Goal: Transaction & Acquisition: Purchase product/service

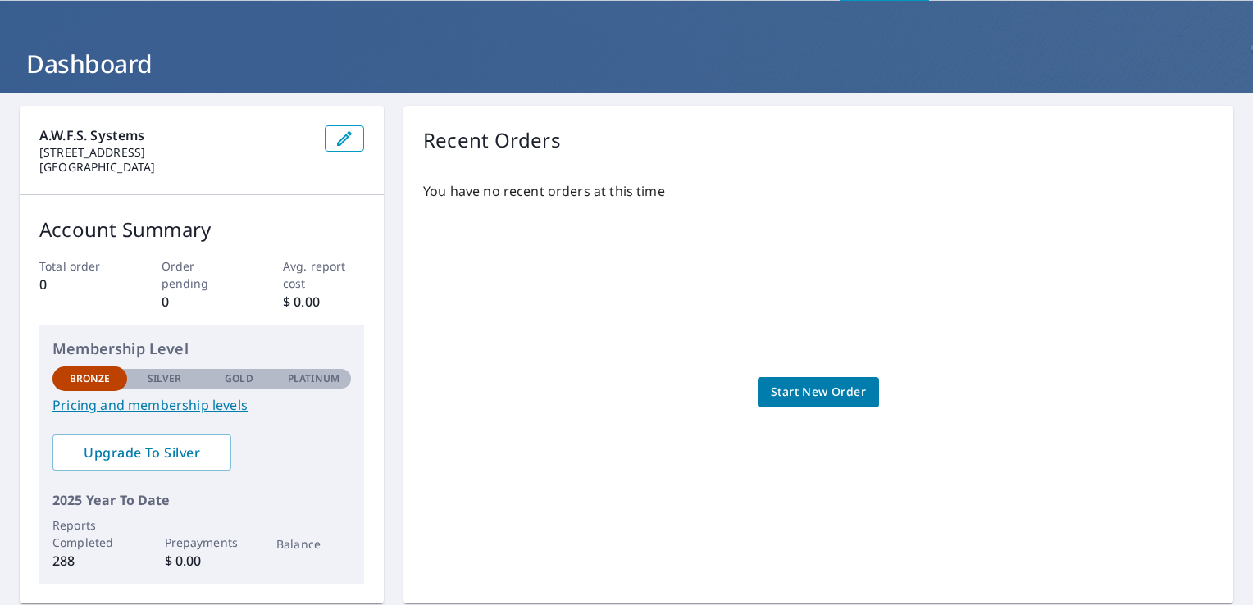
scroll to position [57, 0]
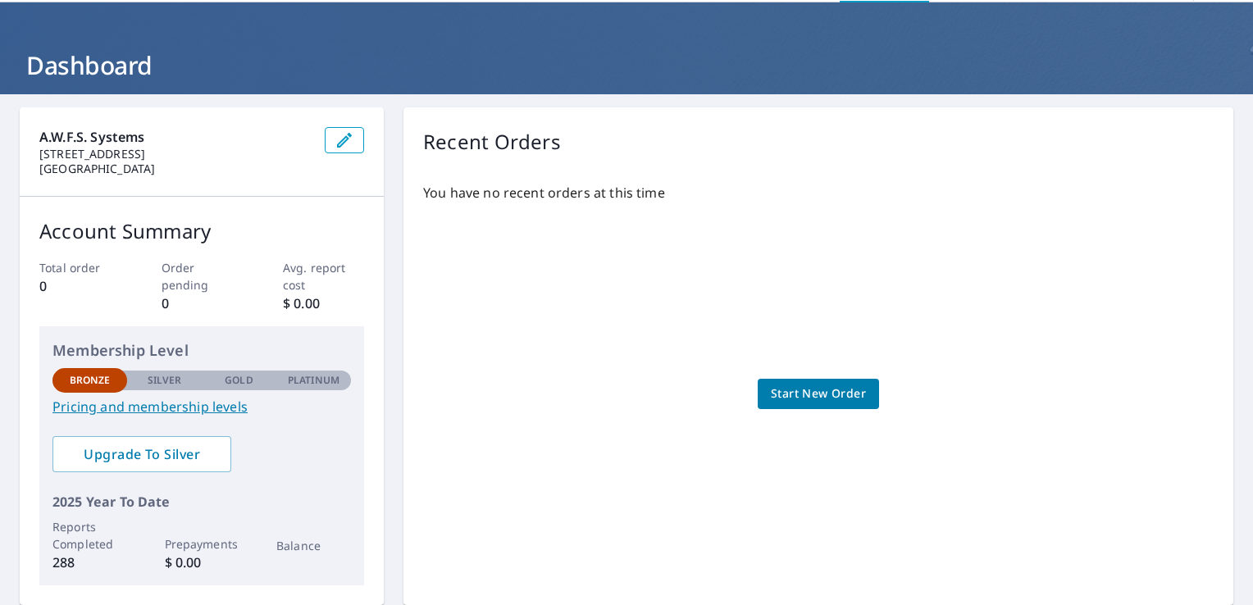
click at [806, 401] on span "Start New Order" at bounding box center [818, 394] width 95 height 21
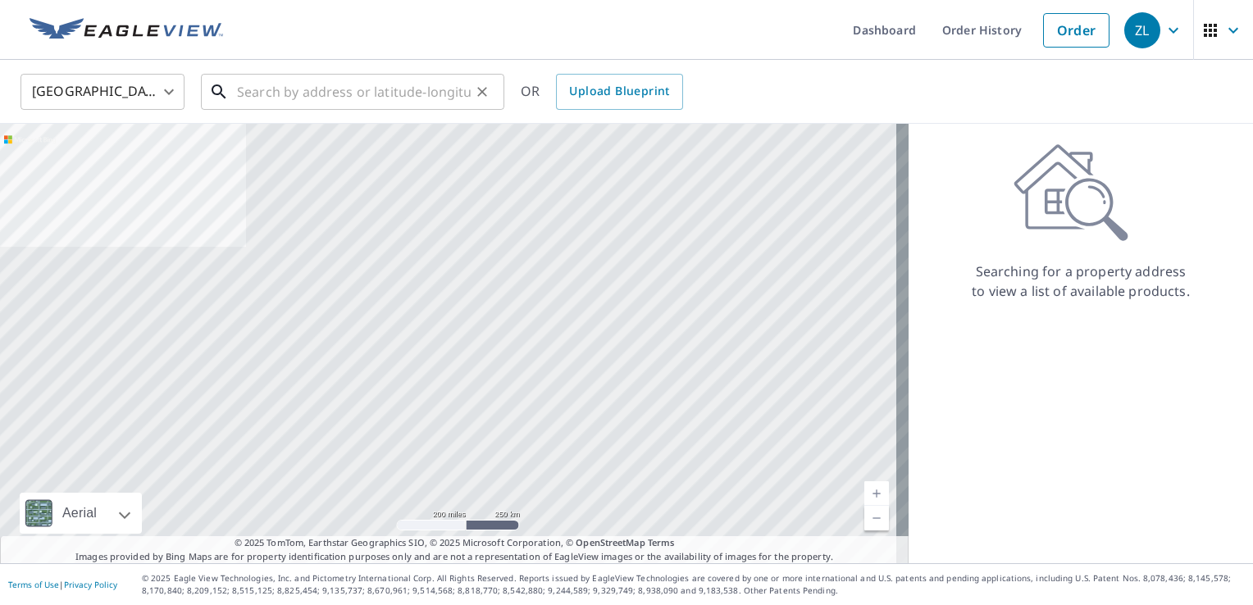
click at [404, 93] on input "text" at bounding box center [354, 92] width 234 height 46
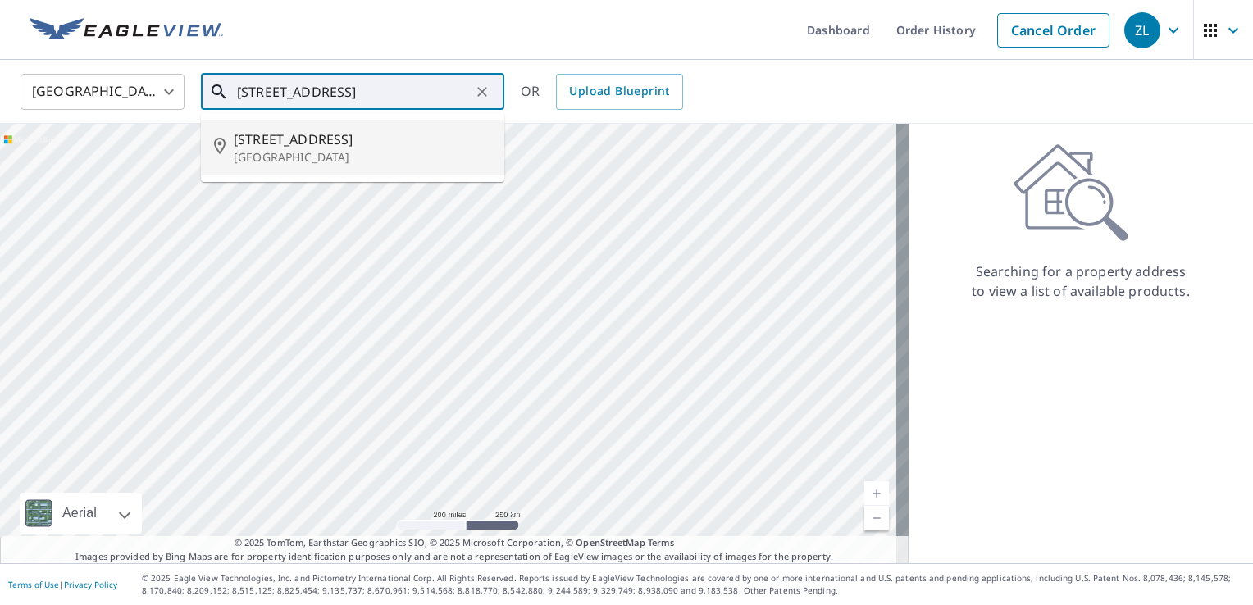
click at [329, 143] on span "[STREET_ADDRESS]" at bounding box center [363, 140] width 258 height 20
type input "[STREET_ADDRESS]"
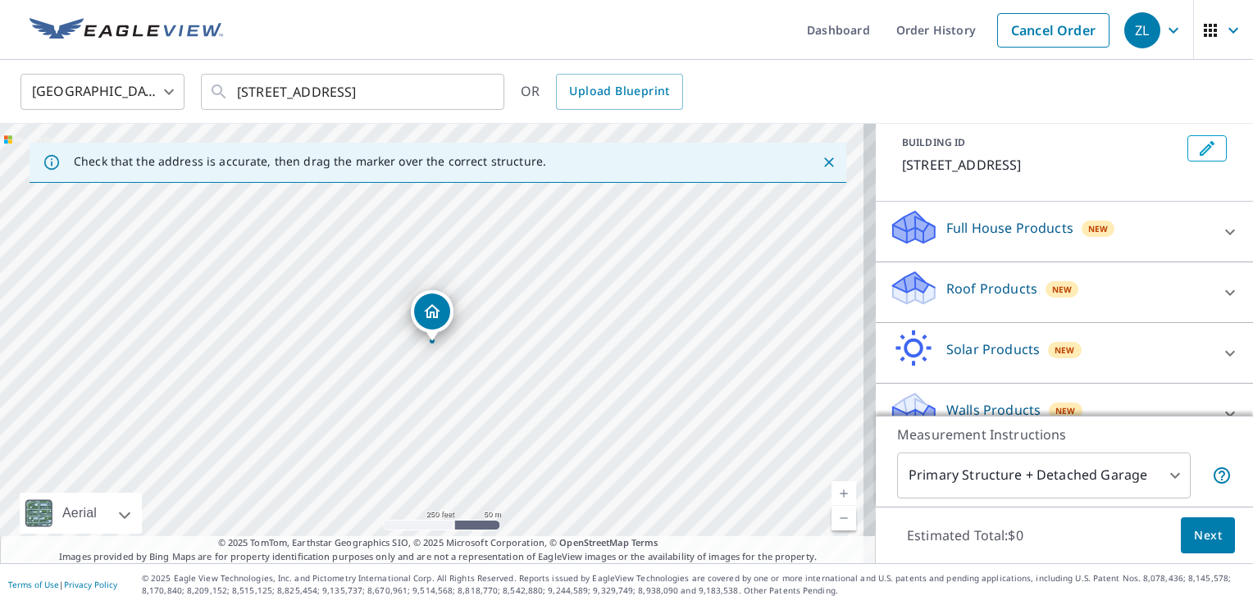
scroll to position [92, 0]
click at [991, 255] on div "Full House Products New" at bounding box center [1049, 231] width 321 height 47
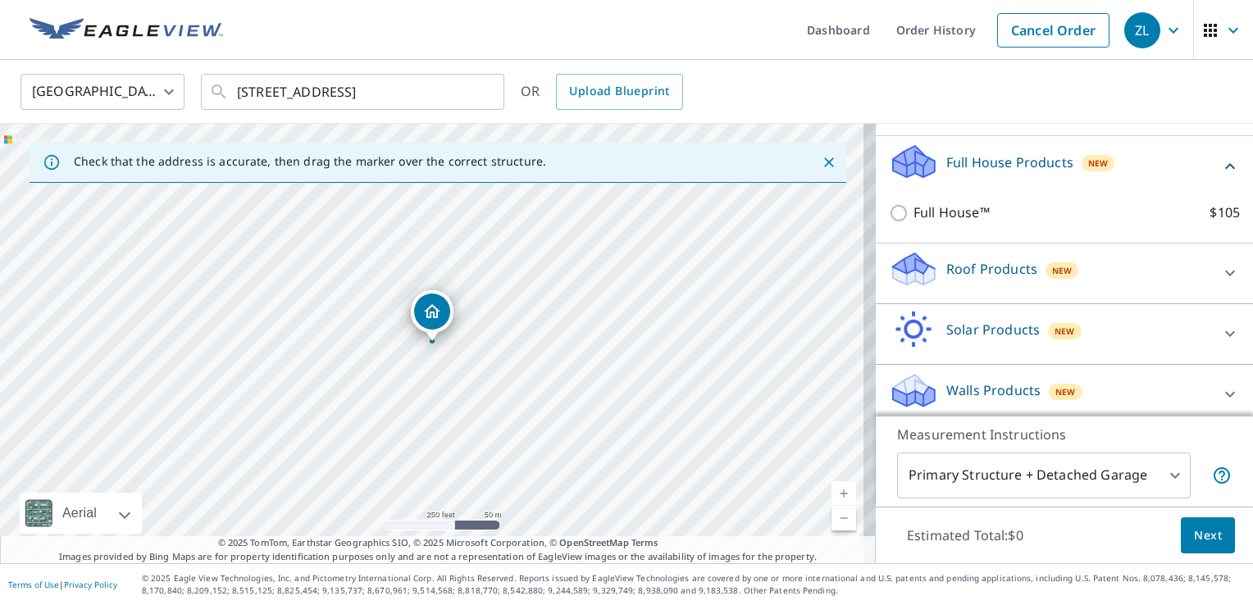
scroll to position [185, 0]
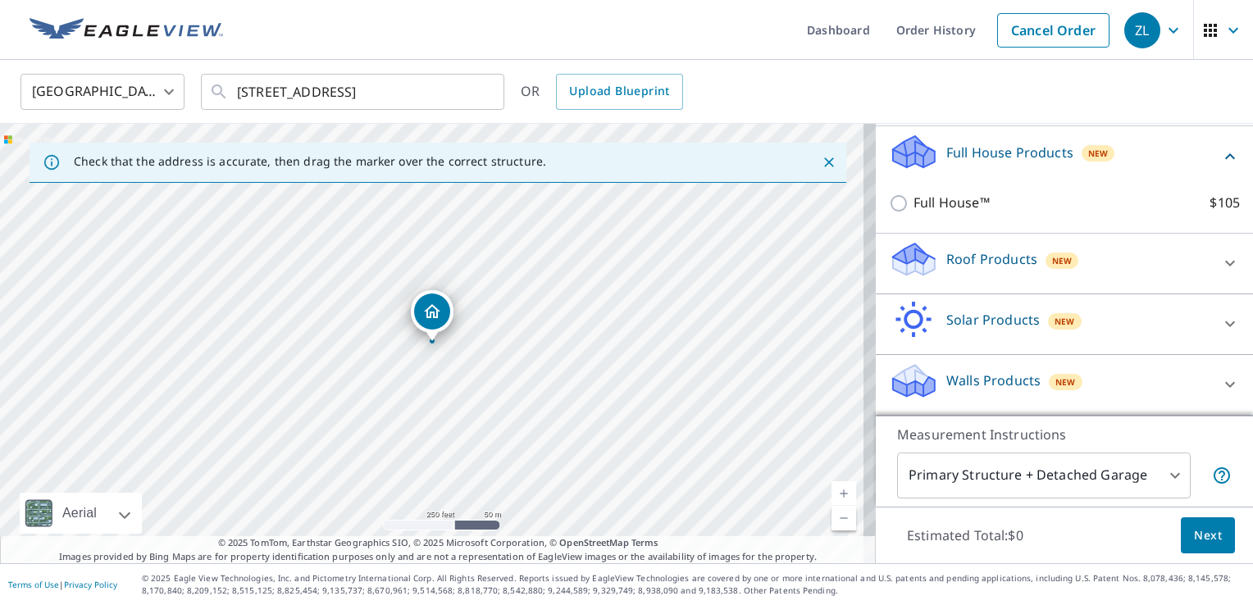
click at [998, 389] on p "Walls Products" at bounding box center [993, 381] width 94 height 20
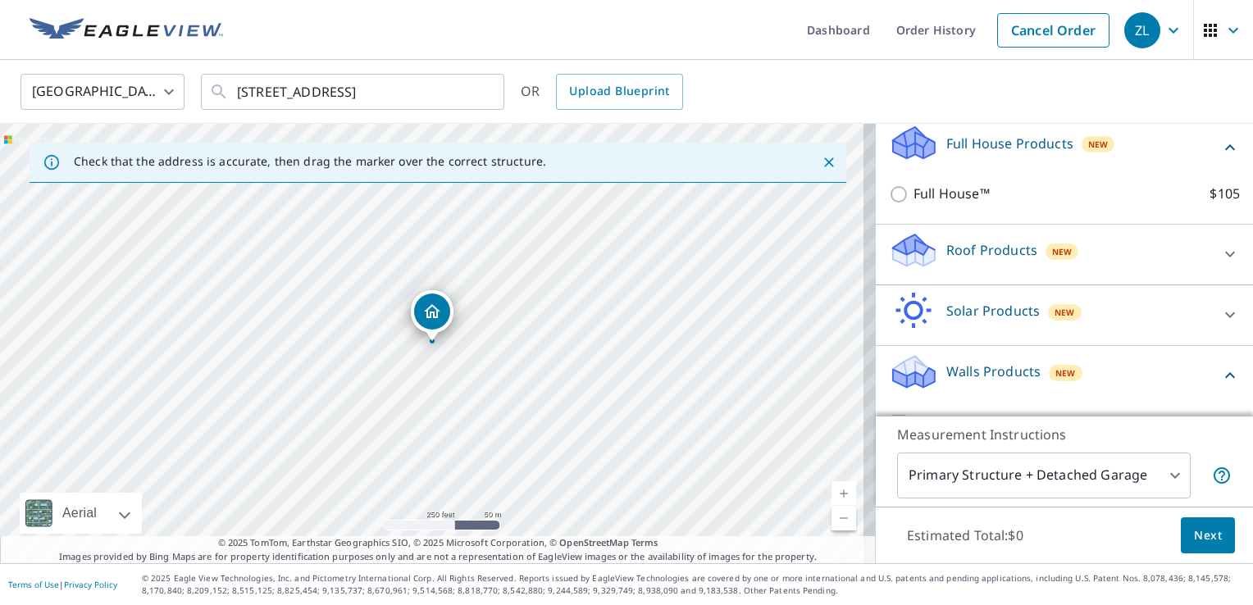
scroll to position [196, 0]
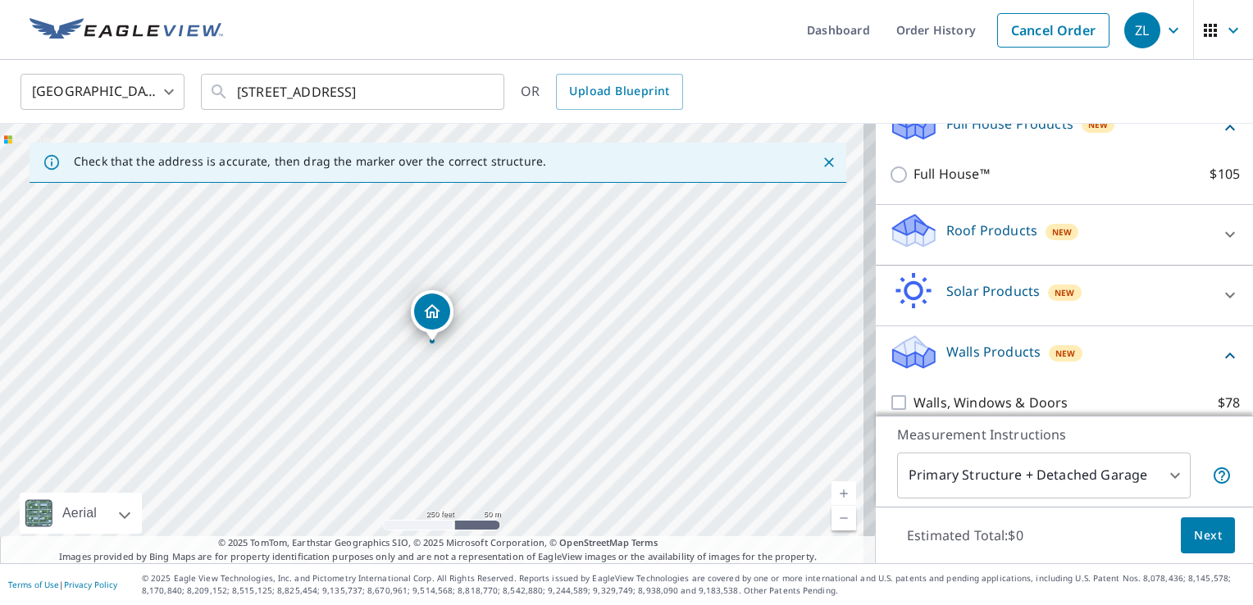
click at [980, 240] on p "Roof Products" at bounding box center [991, 231] width 91 height 20
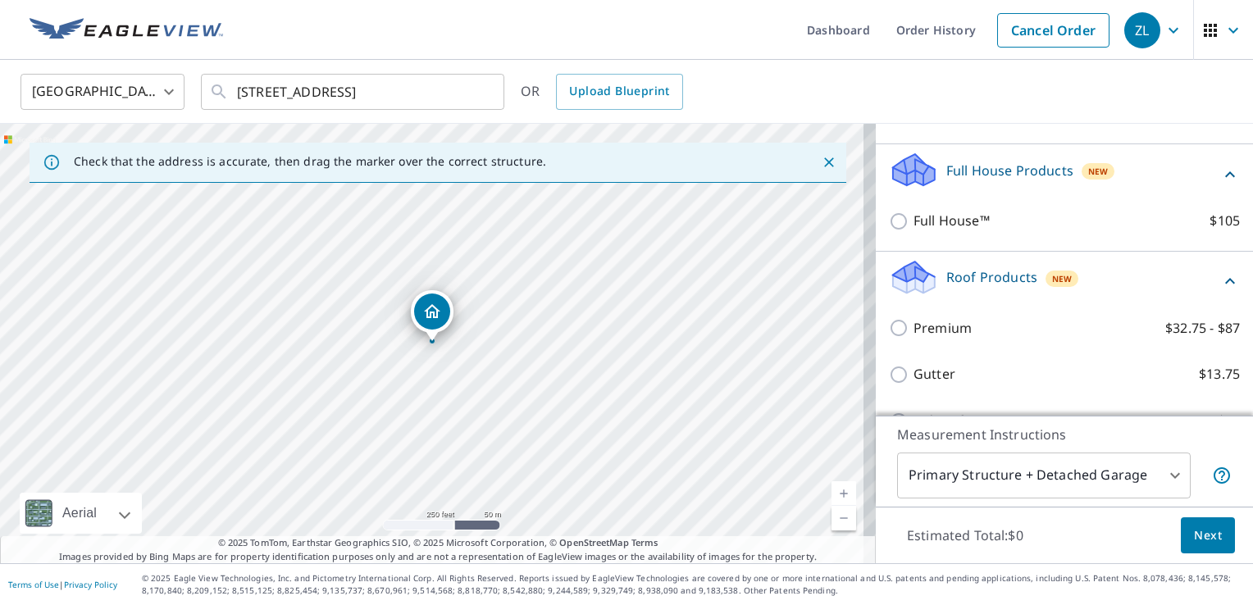
scroll to position [148, 0]
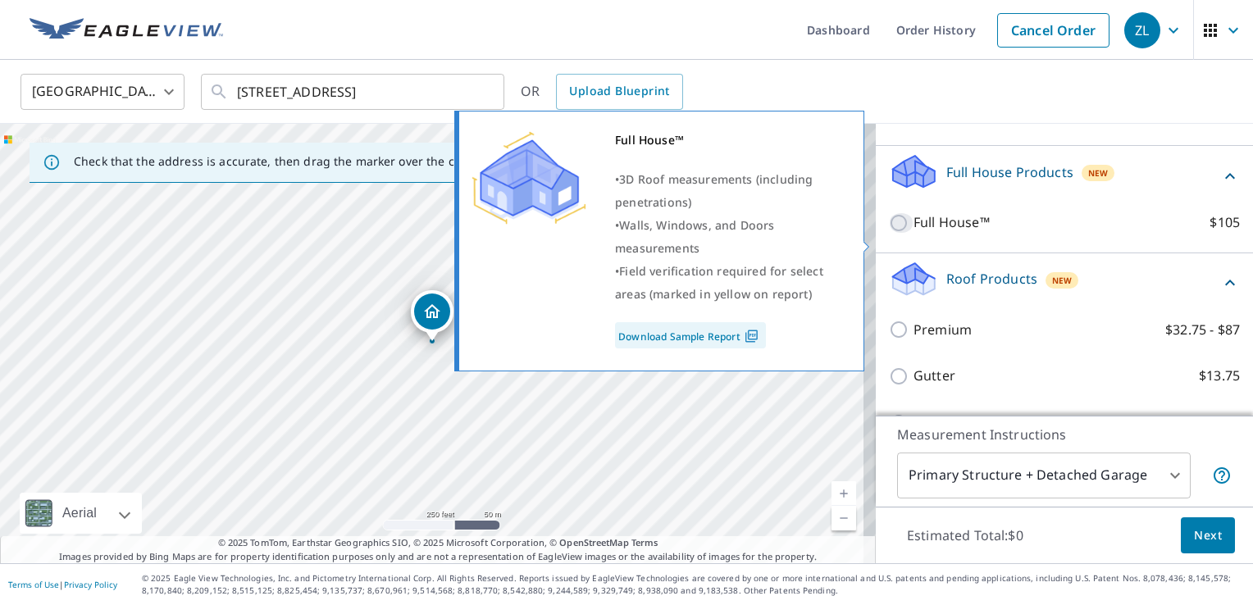
click at [892, 233] on input "Full House™ $105" at bounding box center [901, 223] width 25 height 20
checkbox input "true"
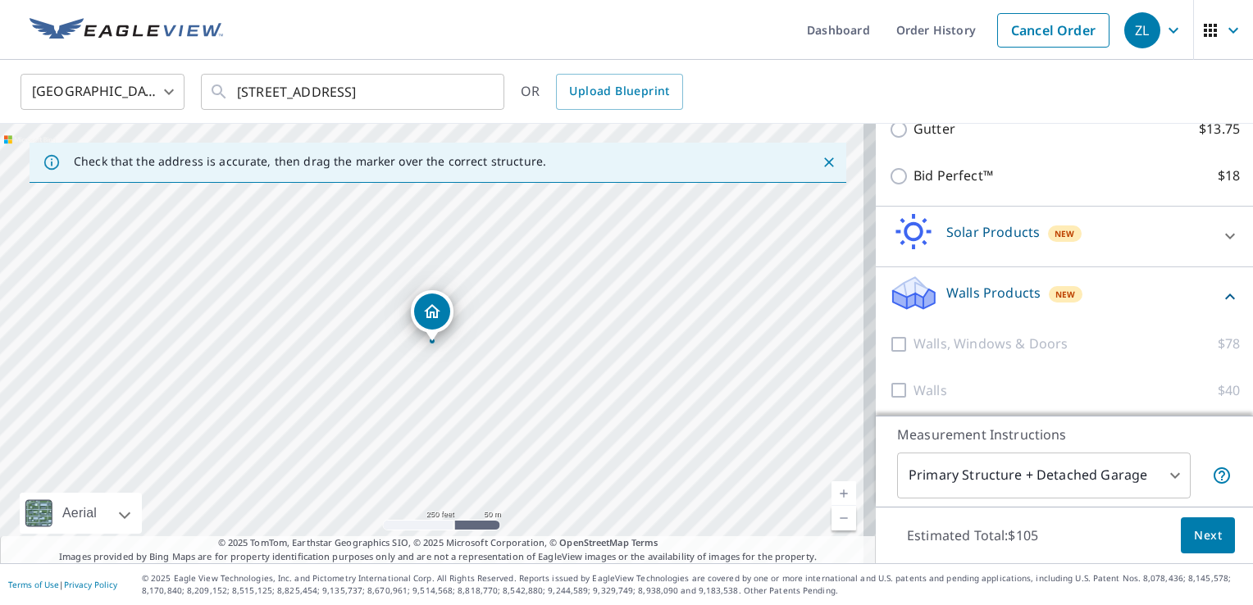
scroll to position [470, 0]
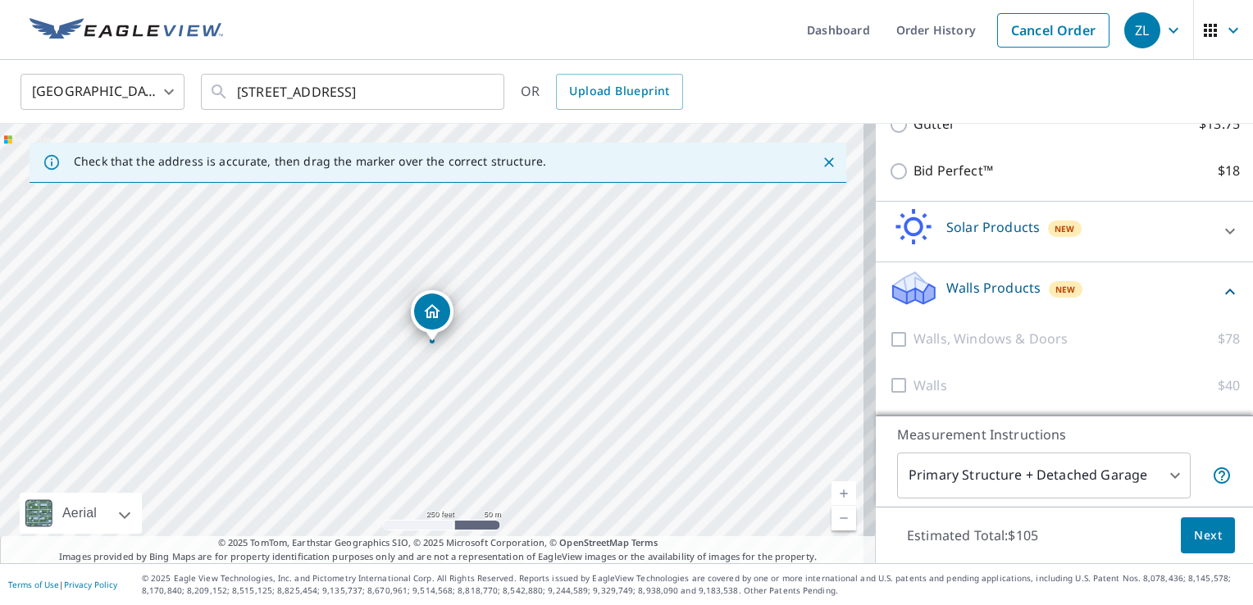
click at [1194, 542] on span "Next" at bounding box center [1208, 536] width 28 height 21
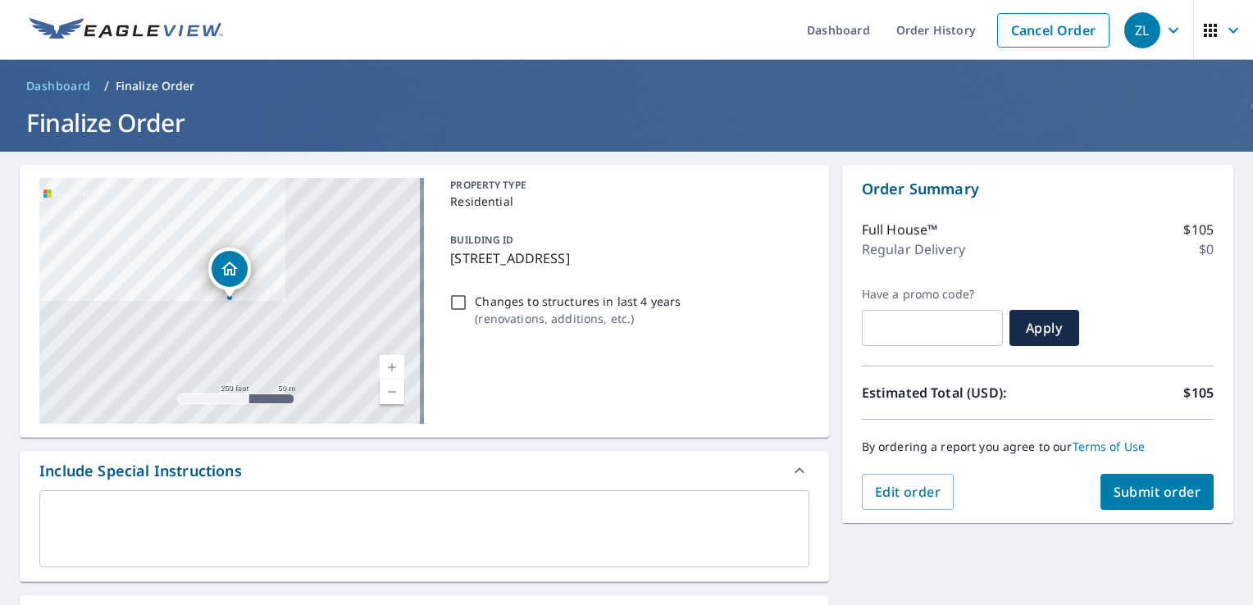
click at [1142, 486] on span "Submit order" at bounding box center [1158, 492] width 88 height 18
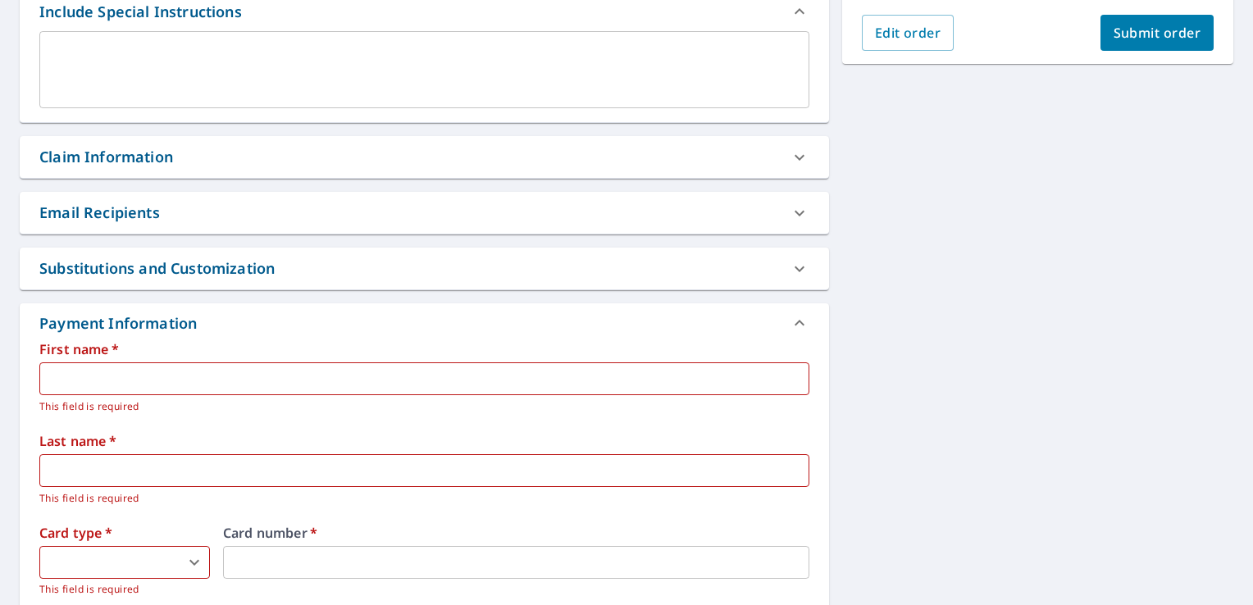
scroll to position [459, 0]
click at [336, 375] on input "text" at bounding box center [424, 378] width 770 height 33
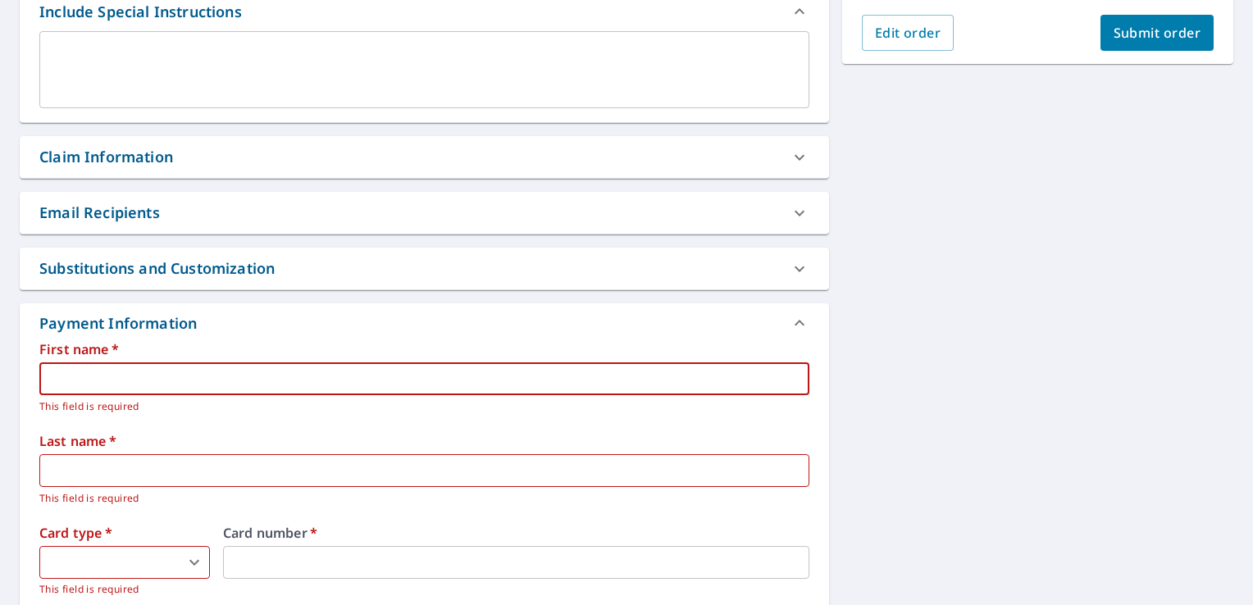
type input "[PERSON_NAME]"
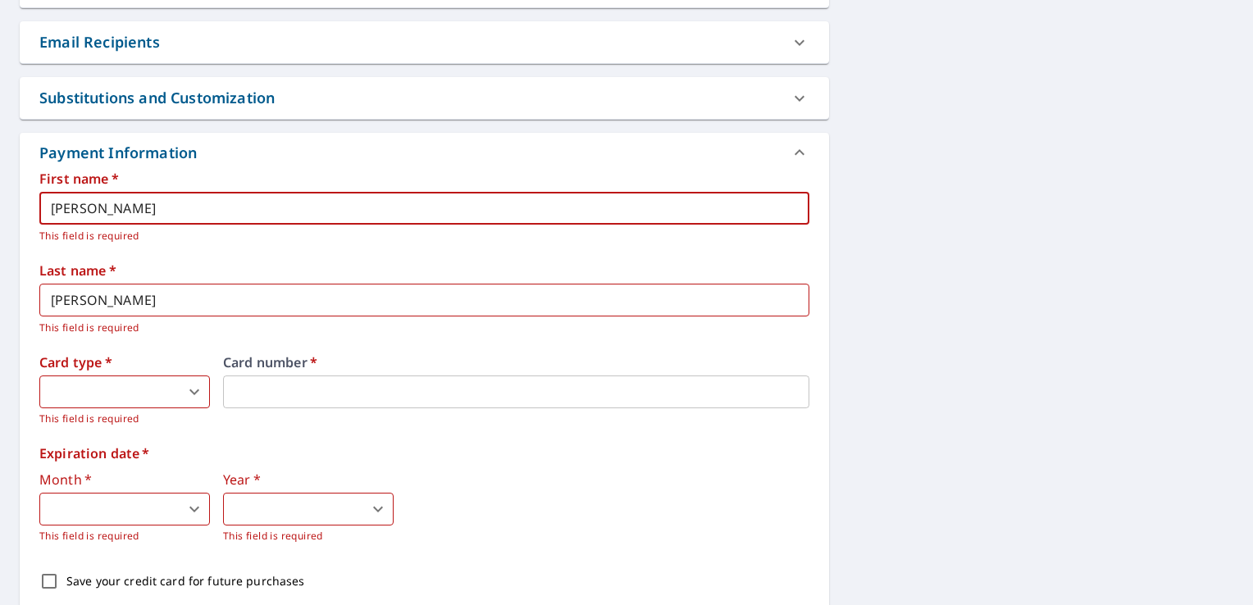
scroll to position [630, 0]
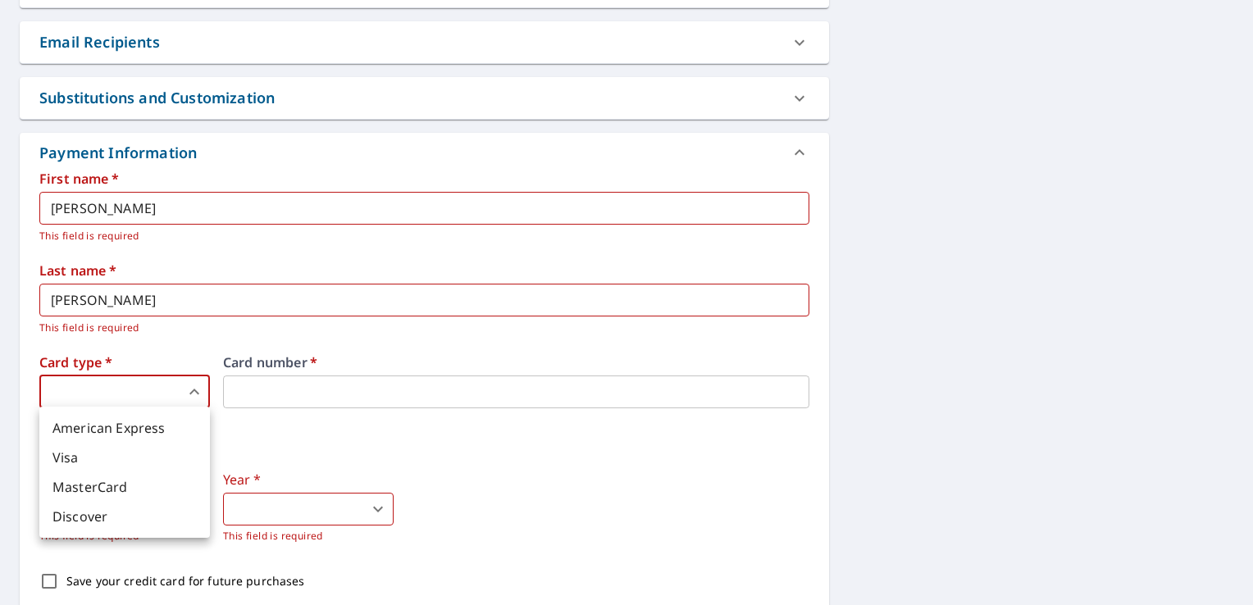
click at [188, 385] on body "ZL ZL Dashboard Order History Cancel Order ZL Dashboard / Finalize Order Finali…" at bounding box center [626, 302] width 1253 height 605
click at [117, 458] on li "Visa" at bounding box center [124, 458] width 171 height 30
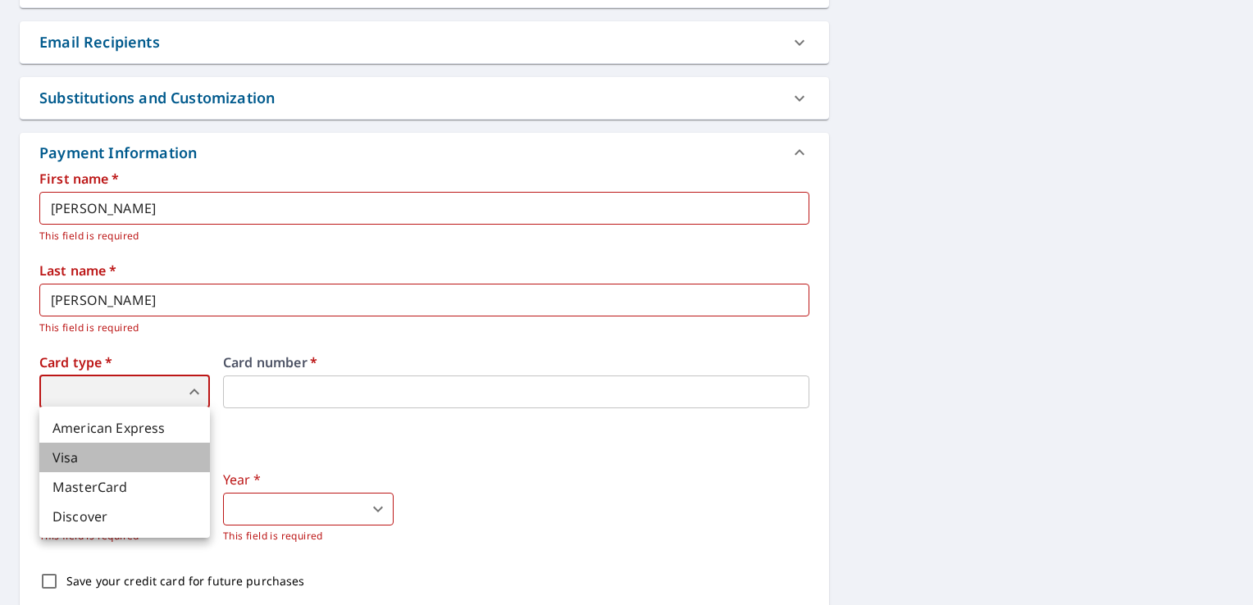
type input "2"
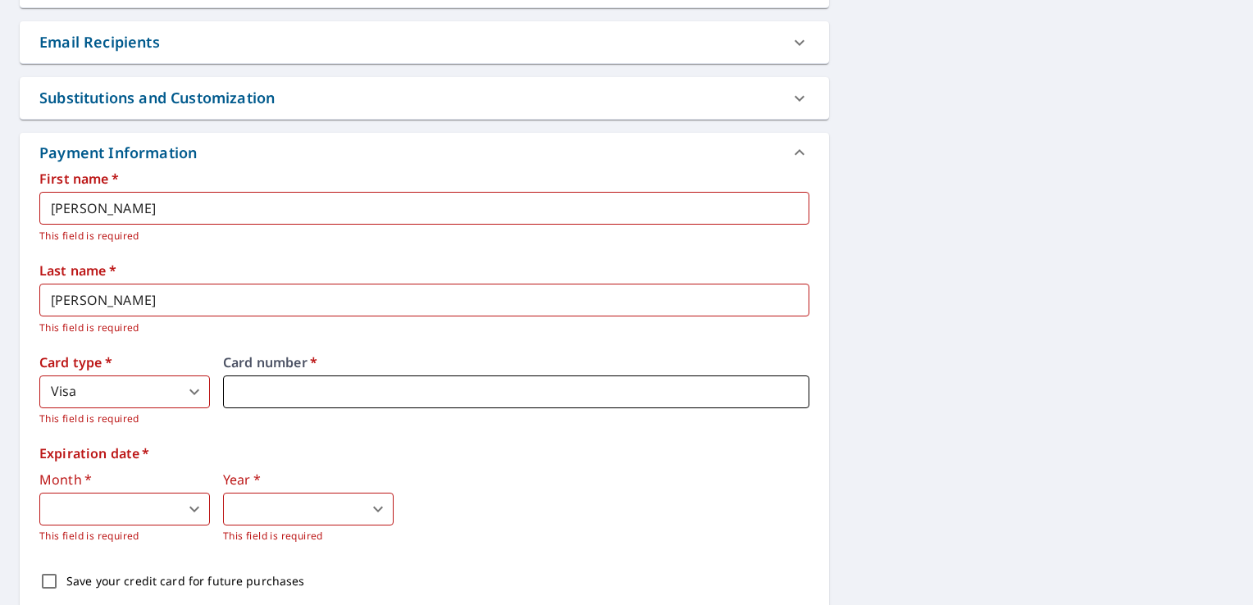
click at [253, 376] on iframe at bounding box center [516, 392] width 586 height 33
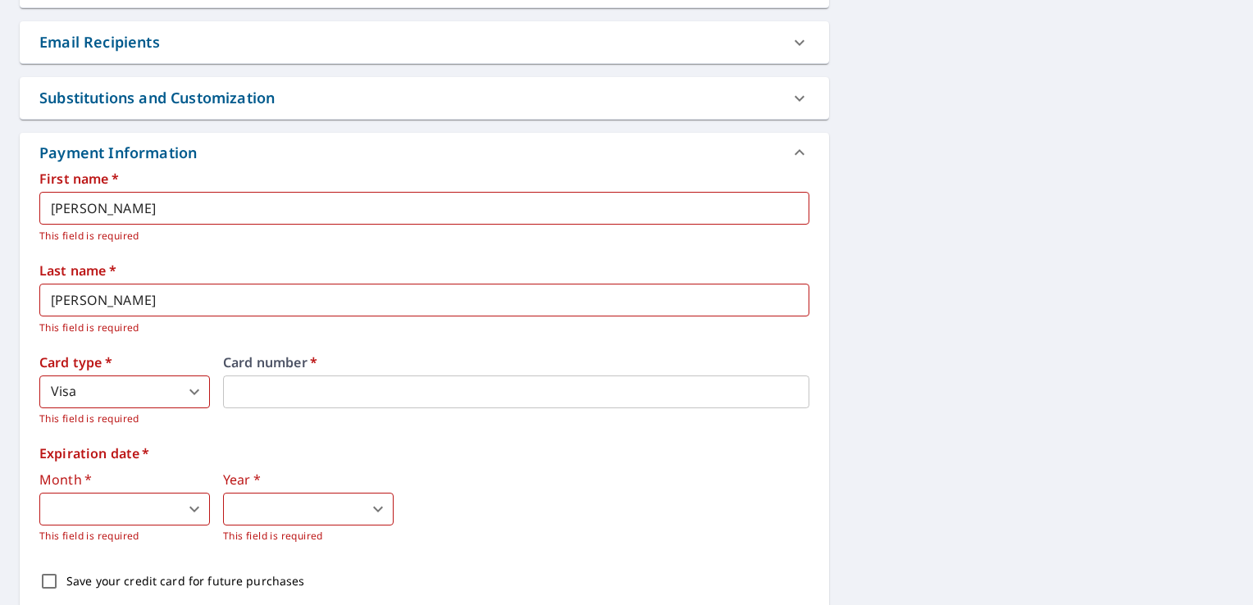
click at [187, 516] on body "ZL ZL Dashboard Order History Cancel Order ZL Dashboard / Finalize Order Finali…" at bounding box center [626, 302] width 1253 height 605
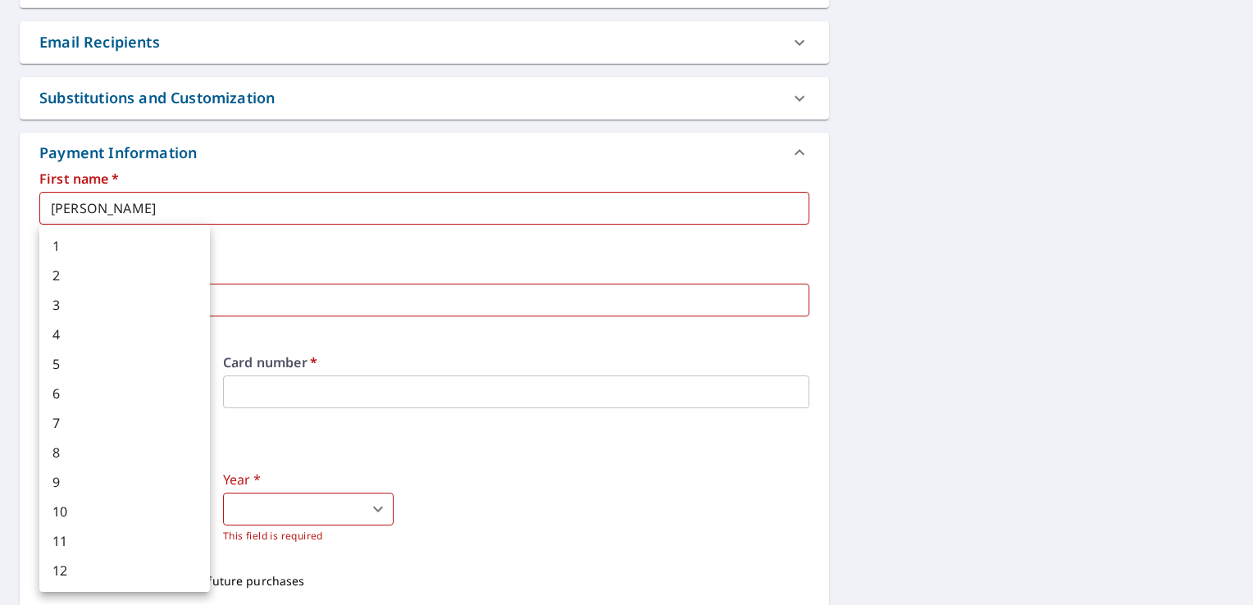
click at [169, 530] on li "11" at bounding box center [124, 541] width 171 height 30
type input "11"
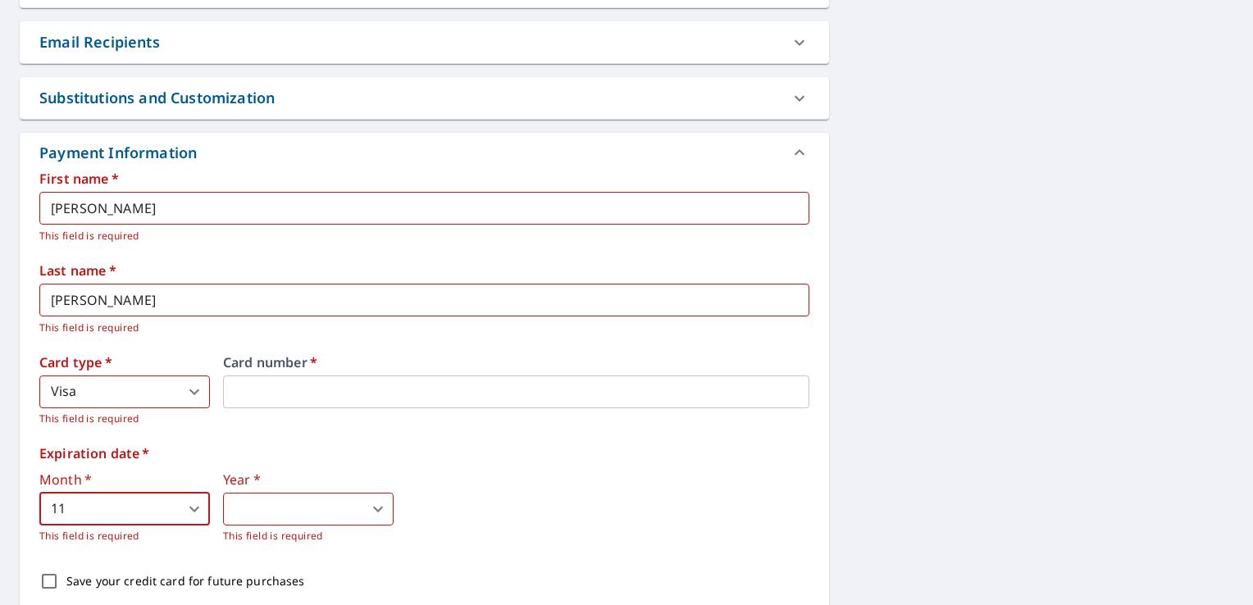
click at [294, 502] on body "ZL ZL Dashboard Order History Cancel Order ZL Dashboard / Finalize Order Finali…" at bounding box center [626, 302] width 1253 height 605
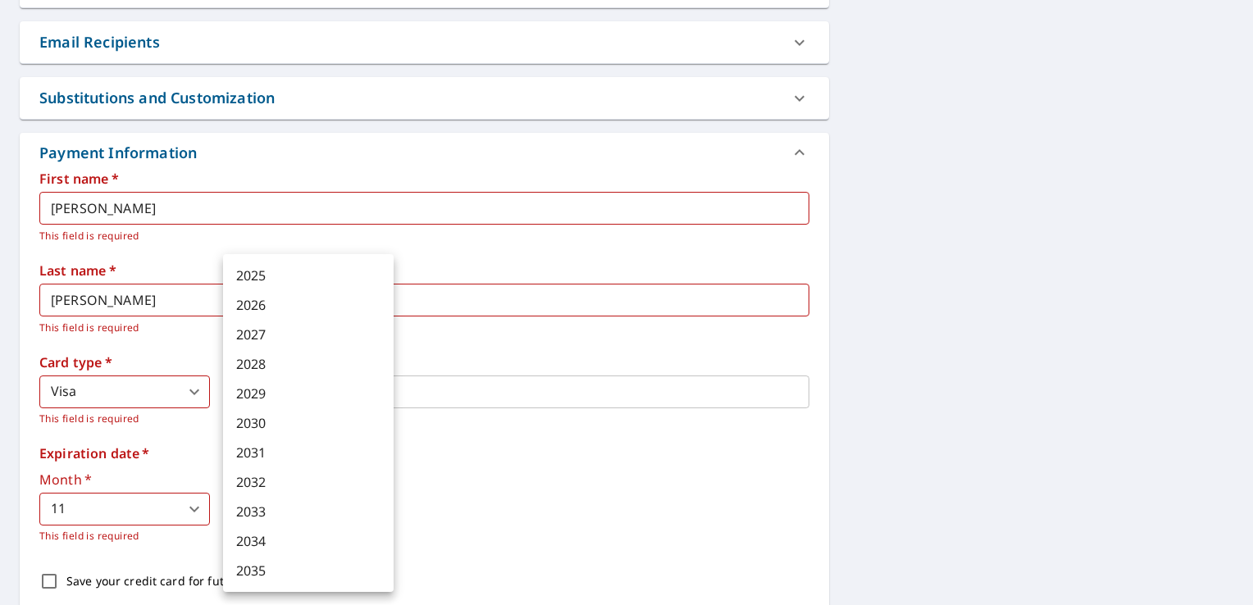
click at [288, 394] on li "2029" at bounding box center [308, 394] width 171 height 30
type input "2029"
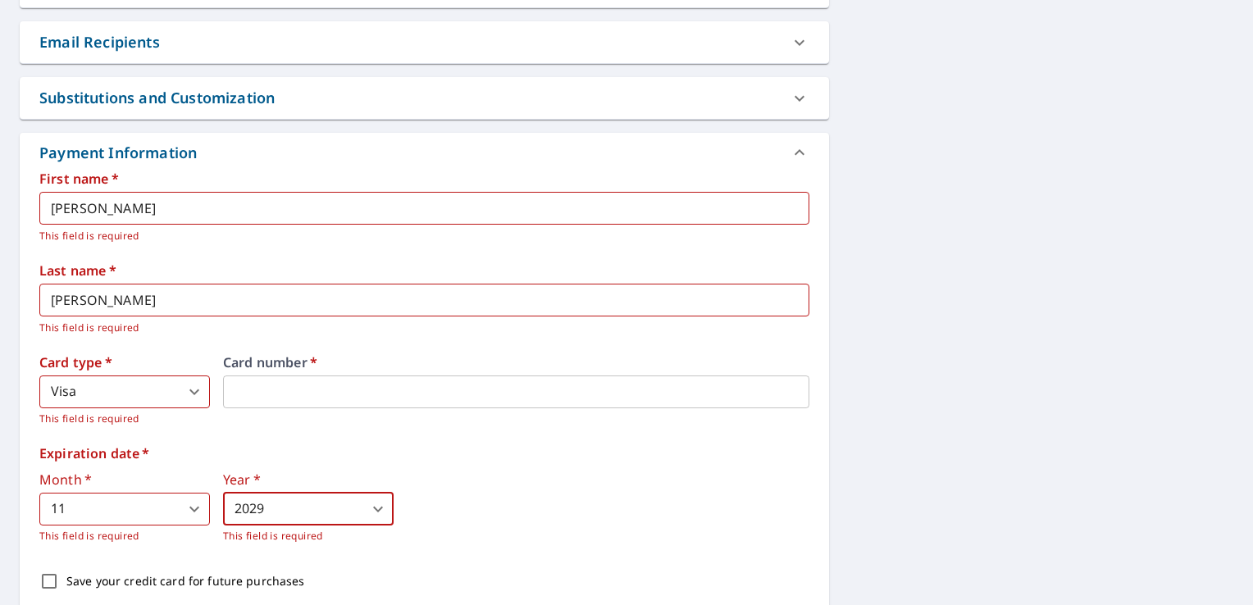
click at [48, 580] on input "Save your credit card for future purchases" at bounding box center [49, 581] width 34 height 34
checkbox input "true"
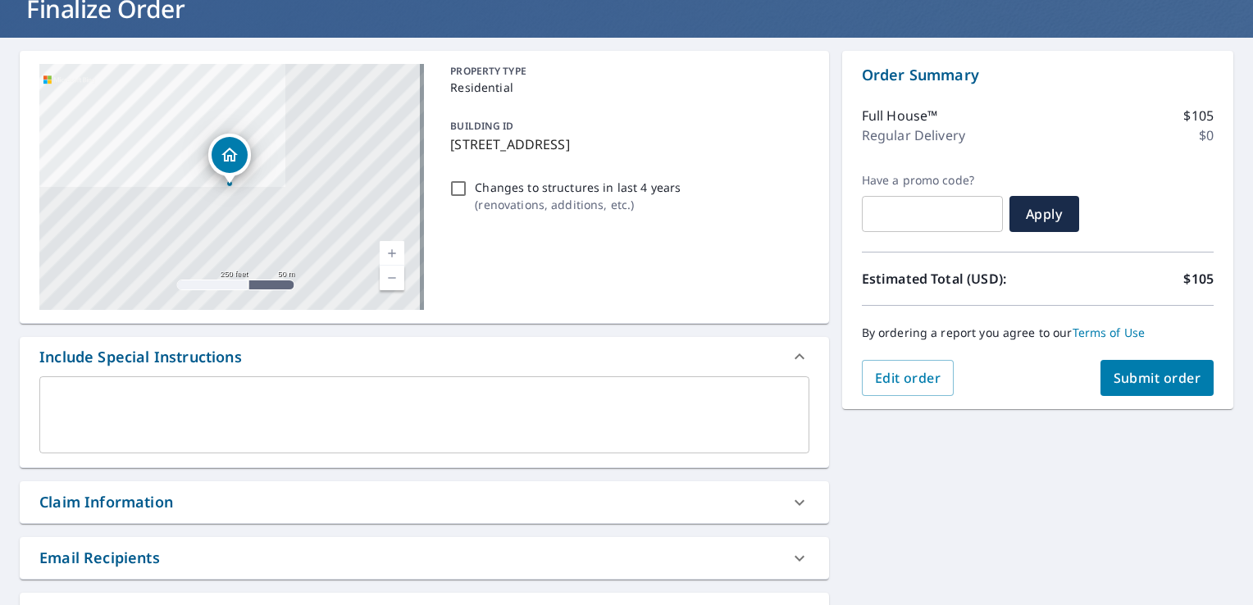
scroll to position [98, 0]
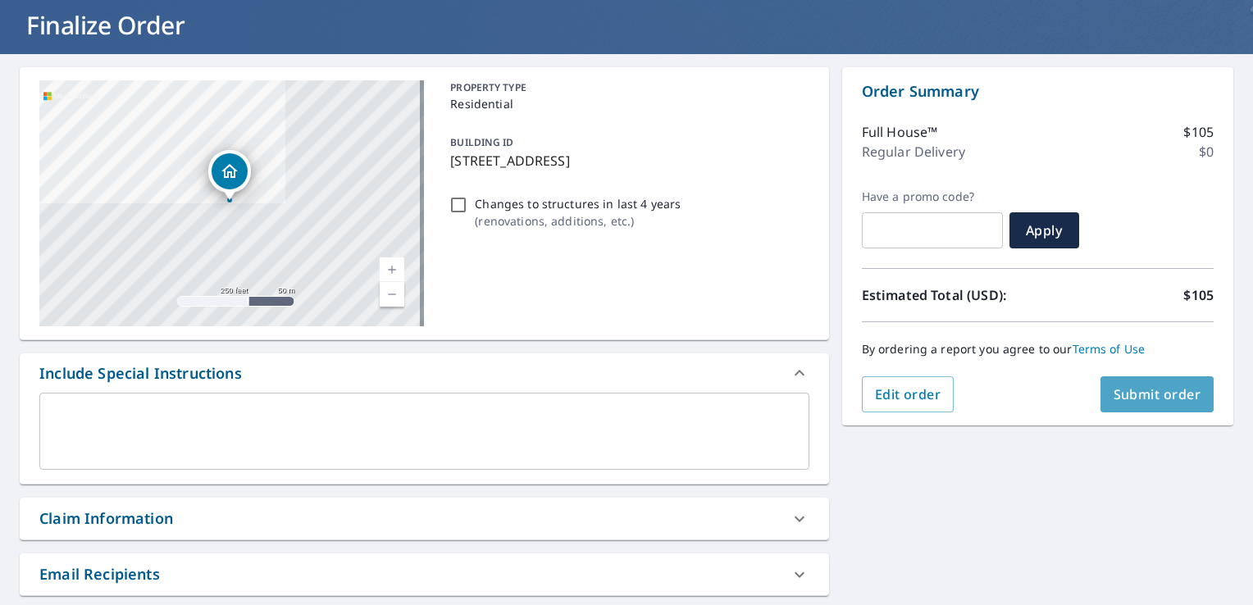
click at [1117, 394] on span "Submit order" at bounding box center [1158, 394] width 88 height 18
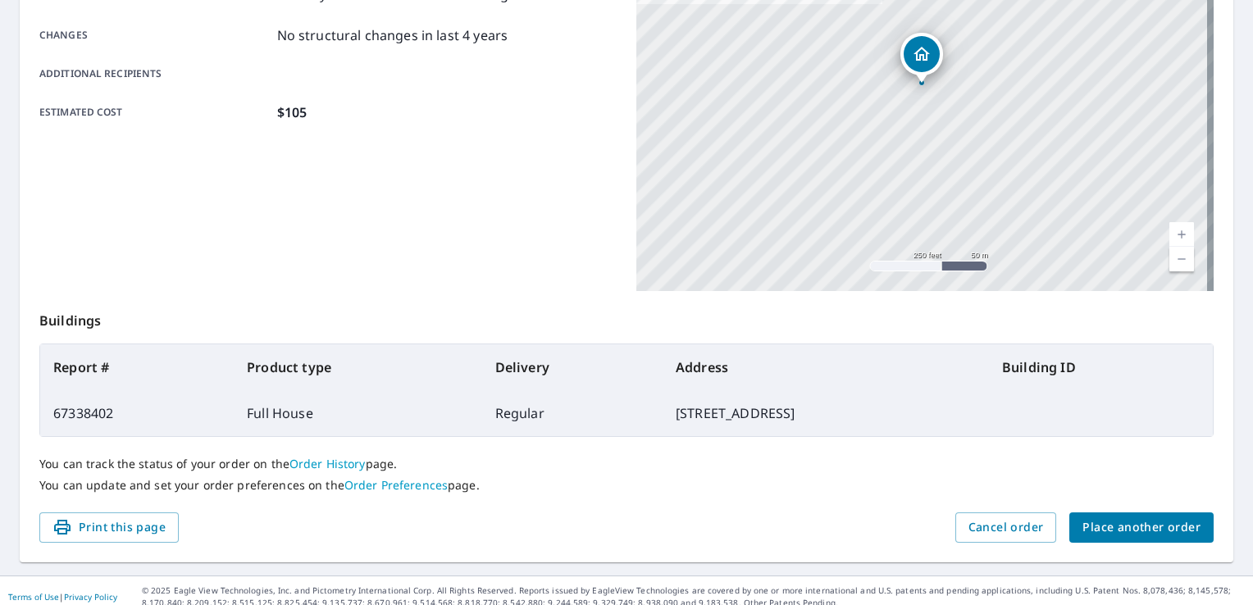
scroll to position [358, 0]
